Goal: Download file/media

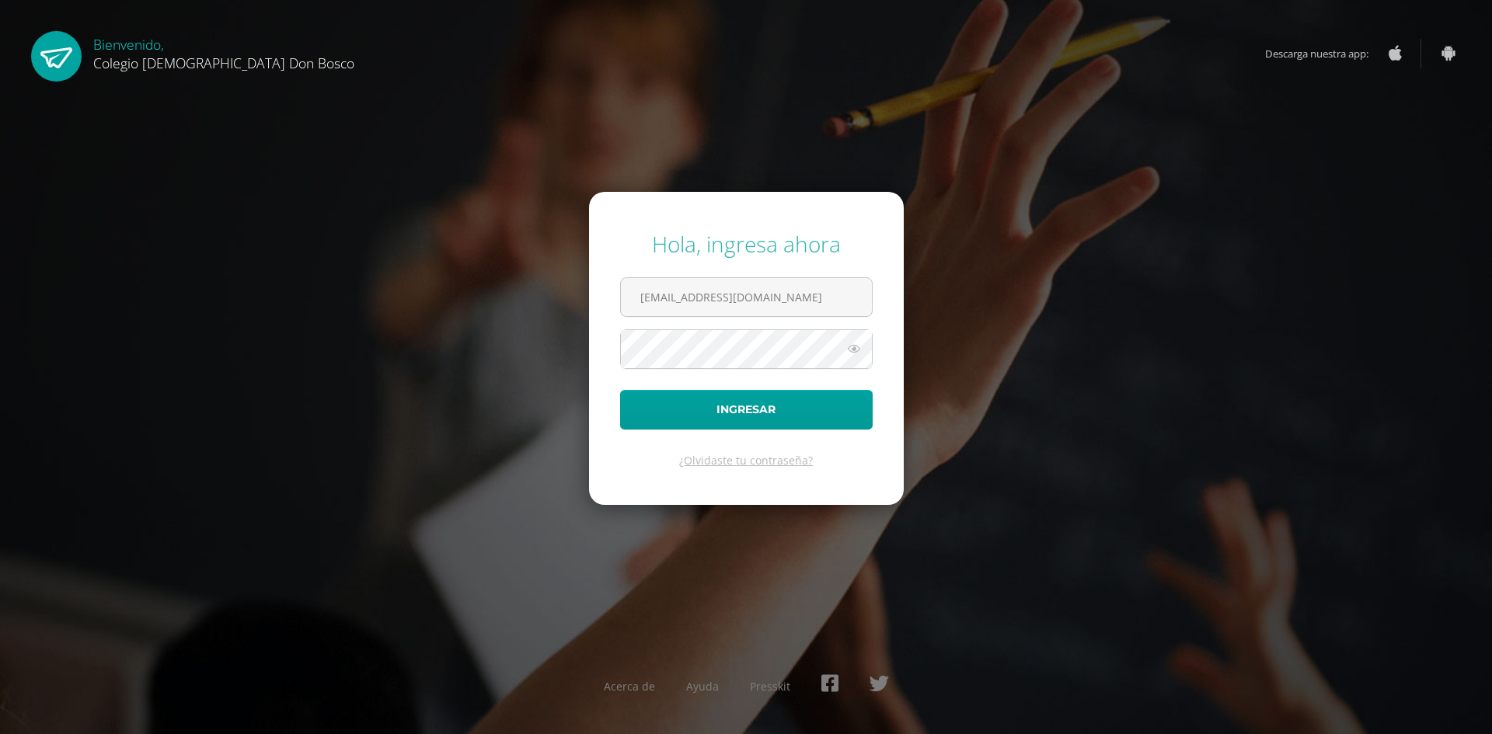
type input "[EMAIL_ADDRESS][DOMAIN_NAME]"
click at [620, 390] on button "Ingresar" at bounding box center [746, 410] width 252 height 40
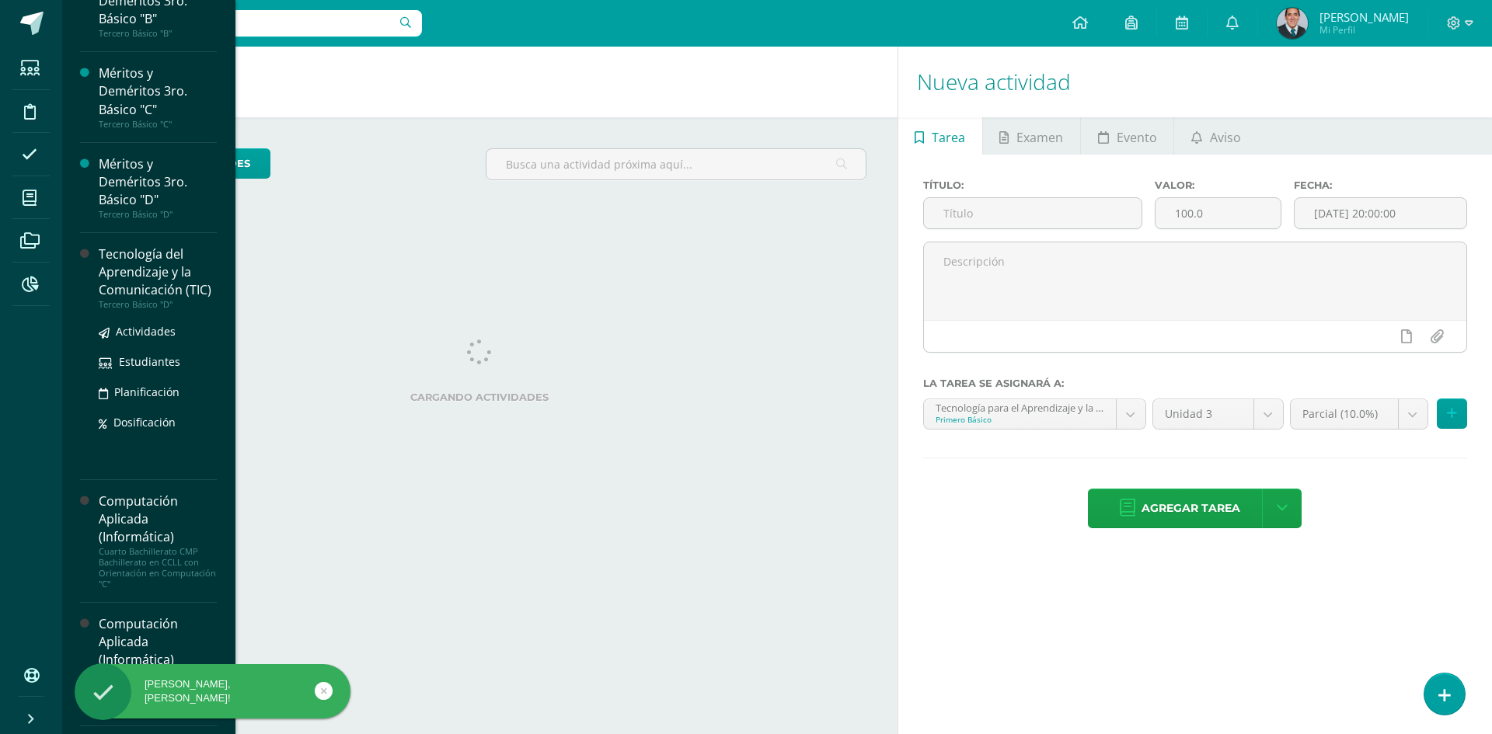
scroll to position [621, 0]
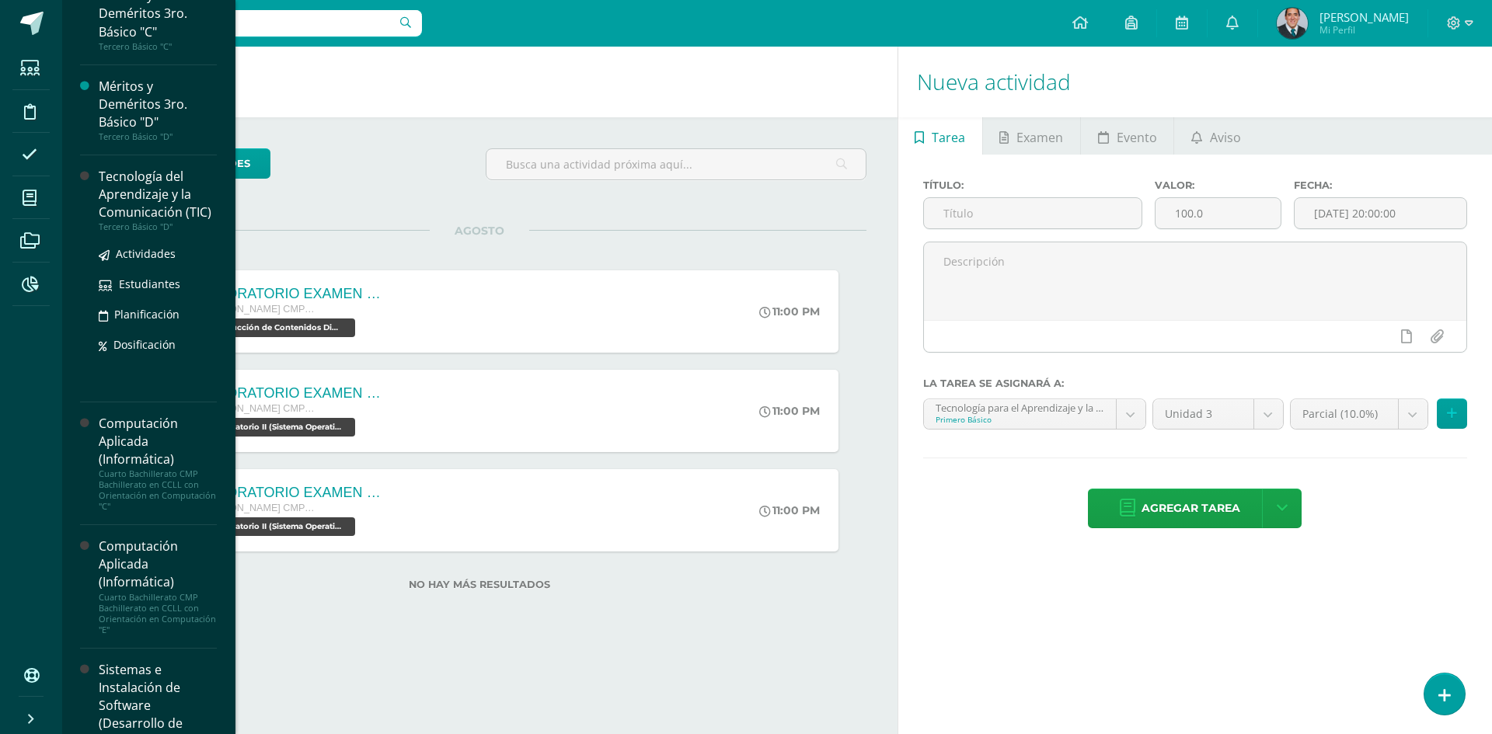
click at [179, 221] on div "Tecnología del Aprendizaje y la Comunicación (TIC)" at bounding box center [158, 195] width 118 height 54
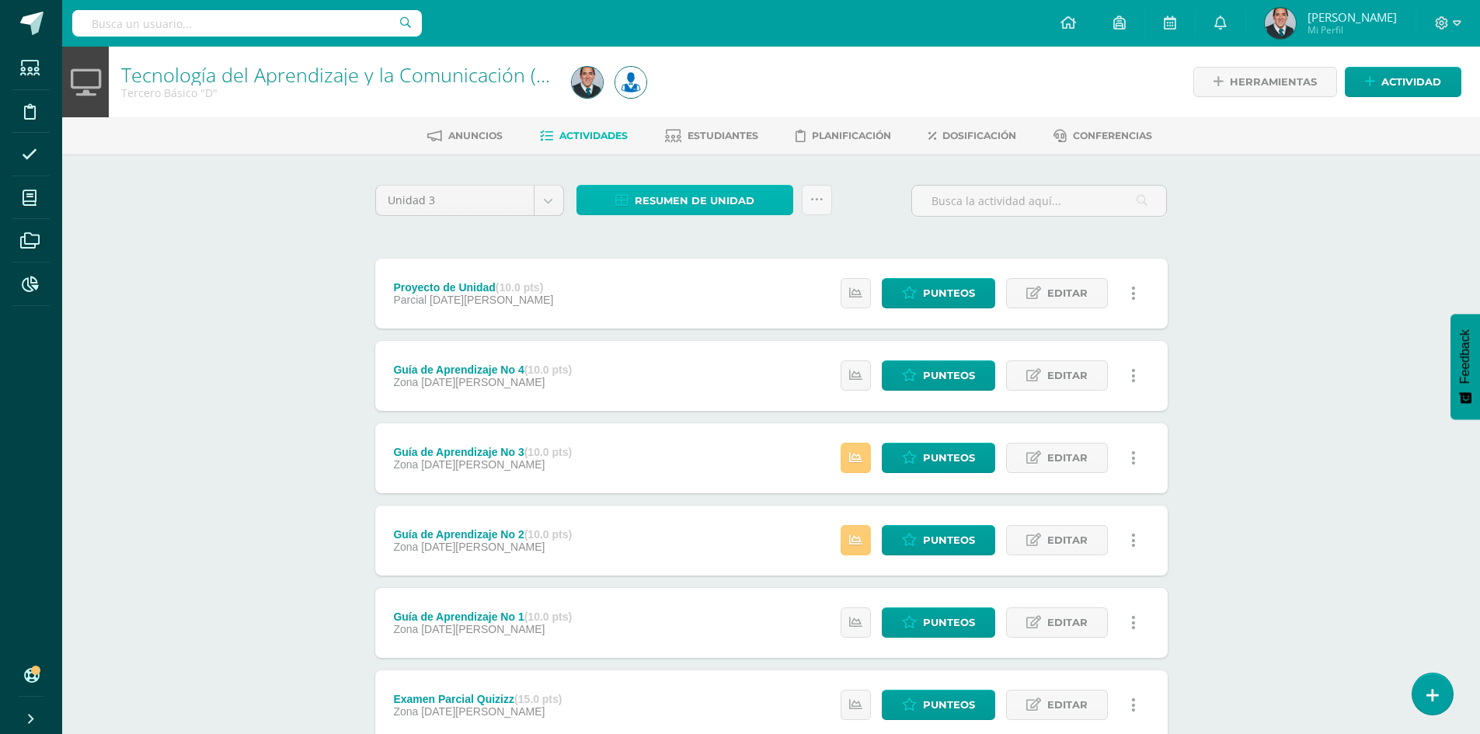
click at [691, 204] on span "Resumen de unidad" at bounding box center [695, 200] width 120 height 29
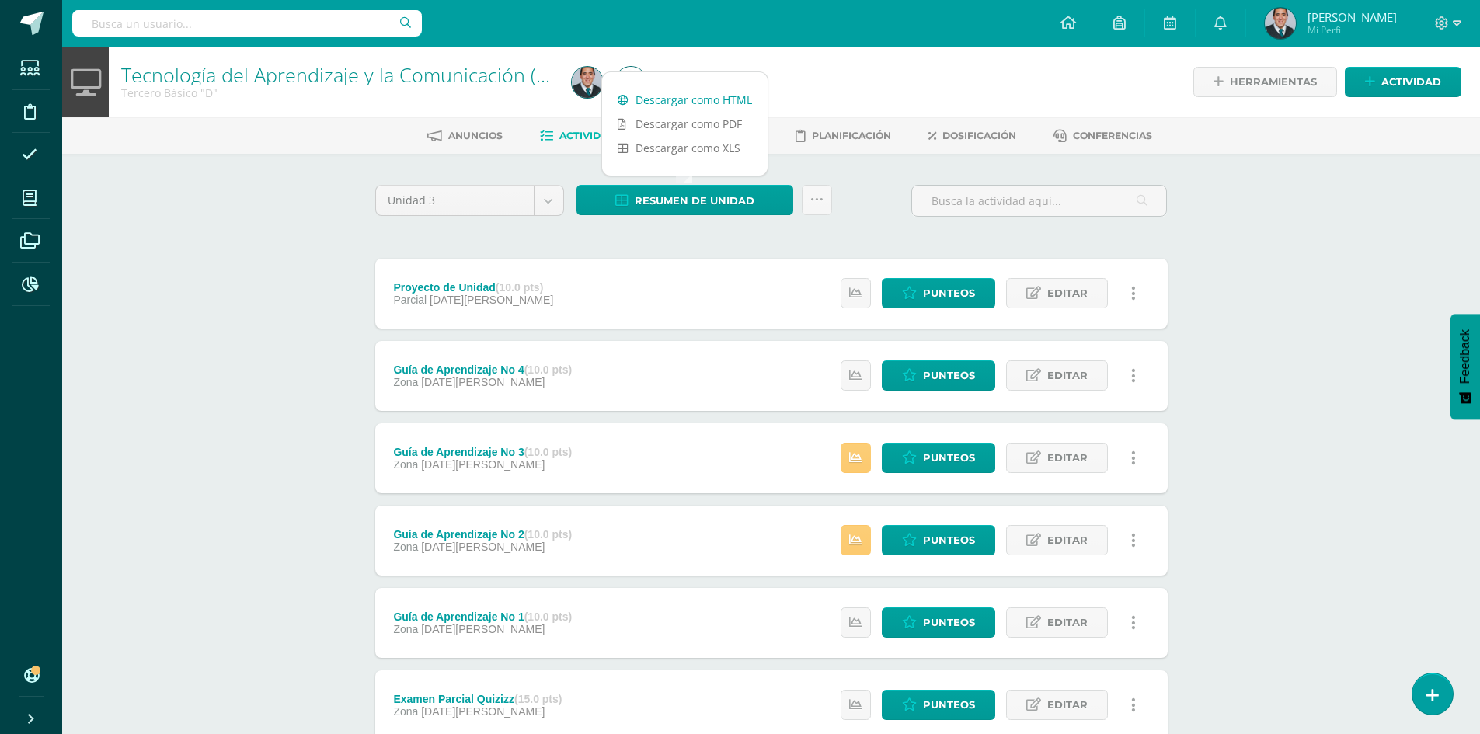
click at [681, 97] on link "Descargar como HTML" at bounding box center [684, 100] width 165 height 24
